Goal: Task Accomplishment & Management: Complete application form

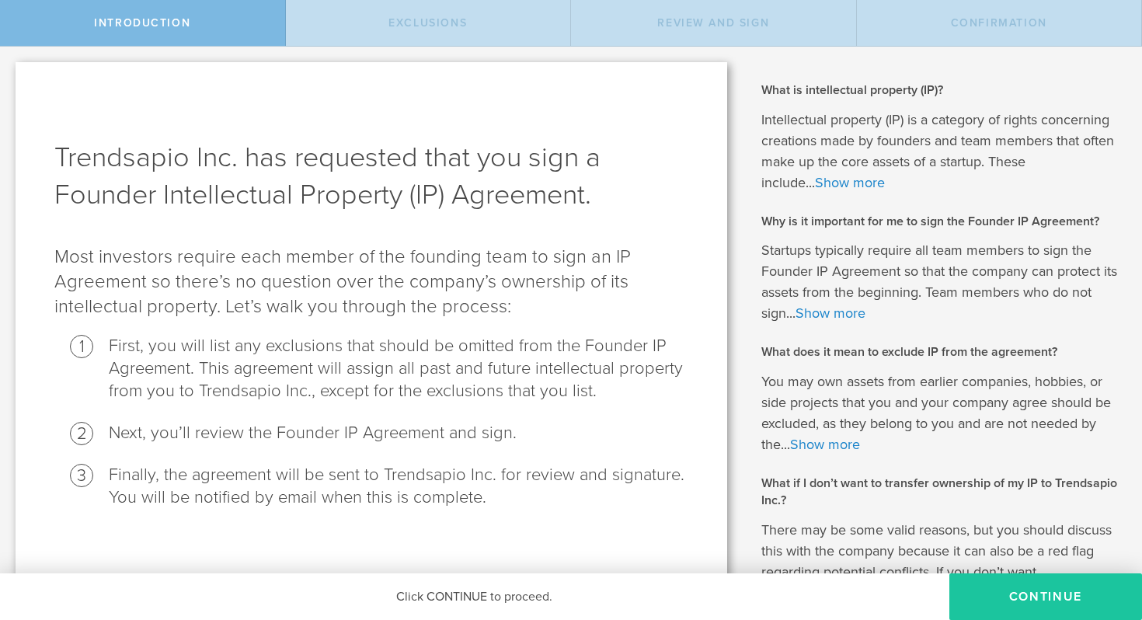
click at [987, 570] on button "Continue" at bounding box center [1046, 596] width 193 height 47
radio input "true"
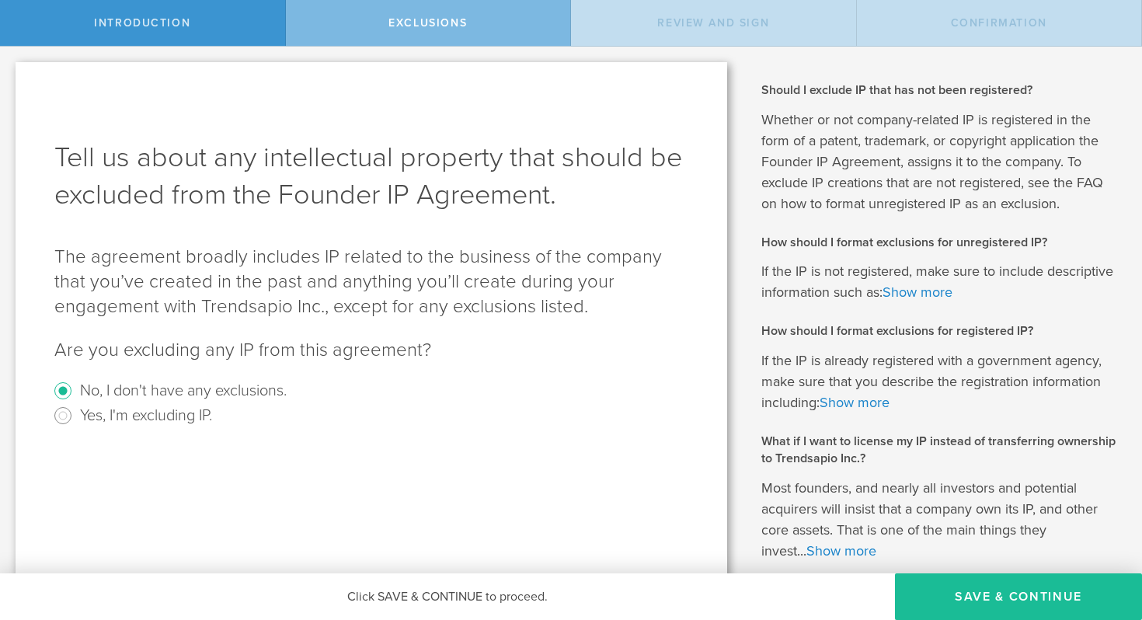
click at [987, 570] on button "Save & Continue" at bounding box center [1018, 596] width 247 height 47
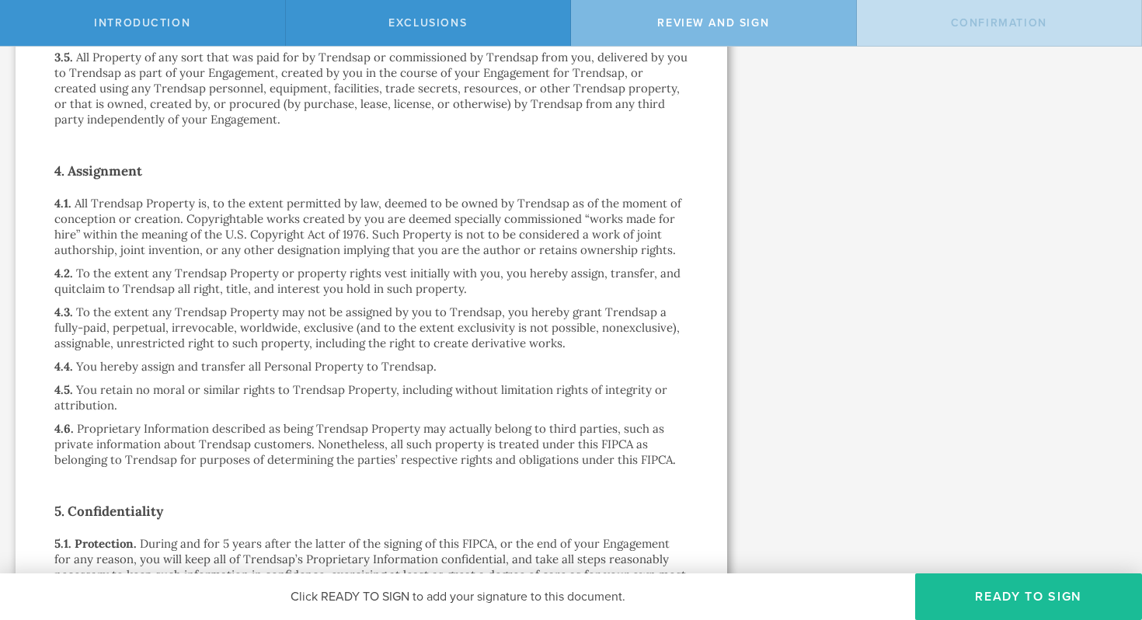
scroll to position [1361, 0]
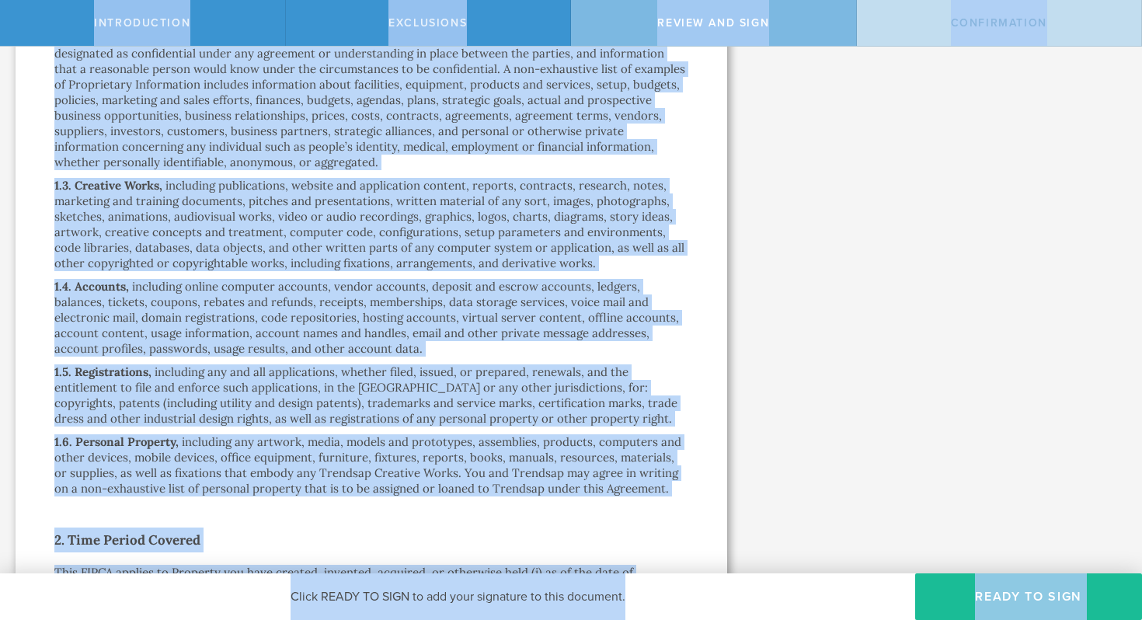
scroll to position [0, 0]
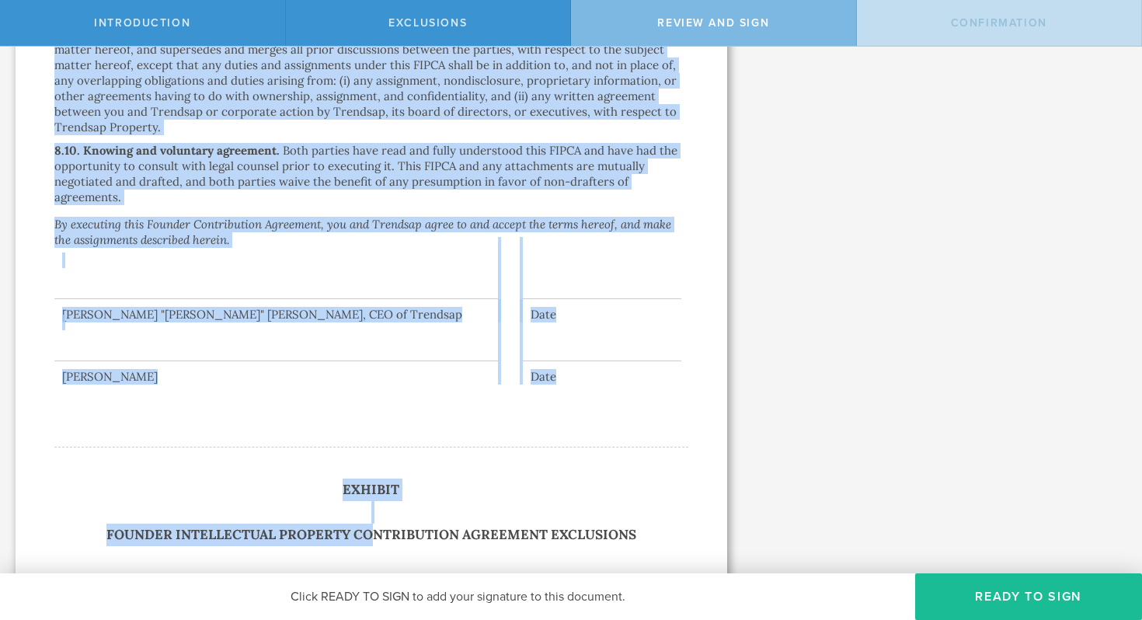
scroll to position [4017, 0]
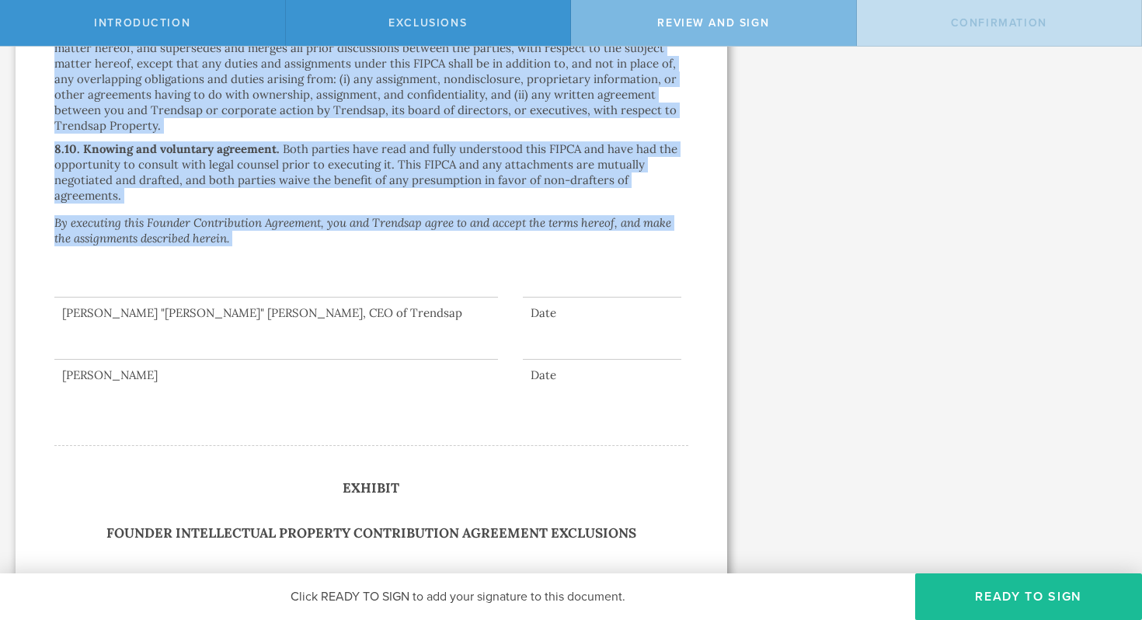
drag, startPoint x: 137, startPoint y: 125, endPoint x: 481, endPoint y: 205, distance: 353.4
copy div "Loremip Dolorsitamet Consecte Adipiscingel Seddoeius Temp Incidid Utlaboreetdo …"
